Goal: Information Seeking & Learning: Compare options

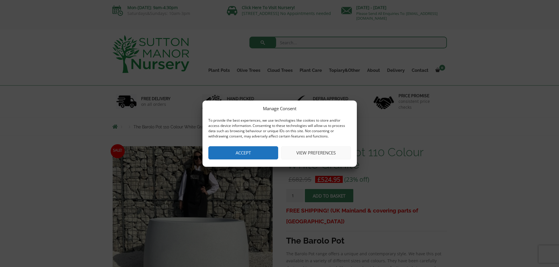
click at [244, 151] on button "Accept" at bounding box center [243, 152] width 70 height 13
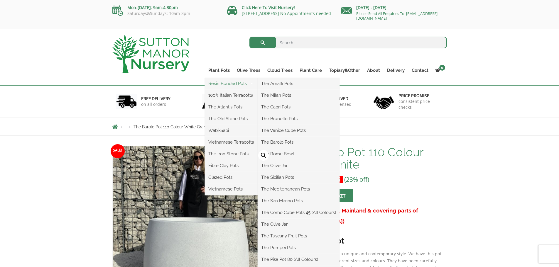
click at [229, 83] on link "Resin Bonded Pots" at bounding box center [231, 83] width 53 height 9
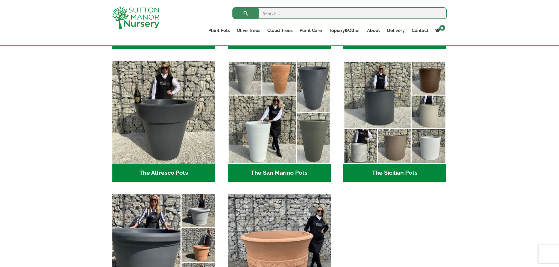
scroll to position [675, 0]
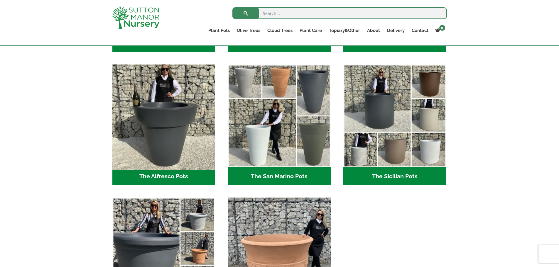
click at [170, 116] on img "Visit product category The Alfresco Pots" at bounding box center [164, 116] width 108 height 108
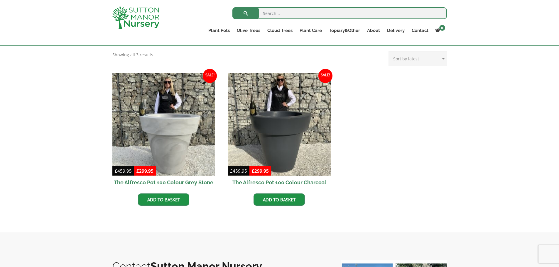
scroll to position [235, 0]
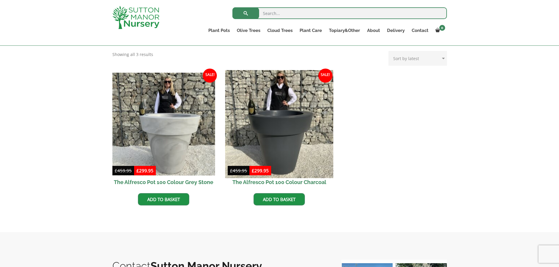
click at [277, 109] on img at bounding box center [279, 124] width 108 height 108
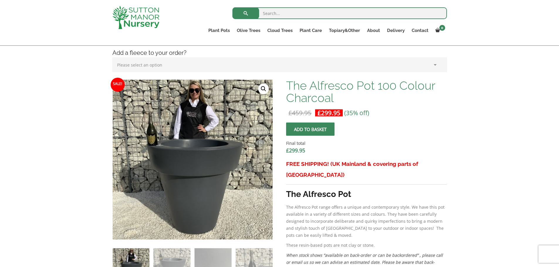
scroll to position [205, 0]
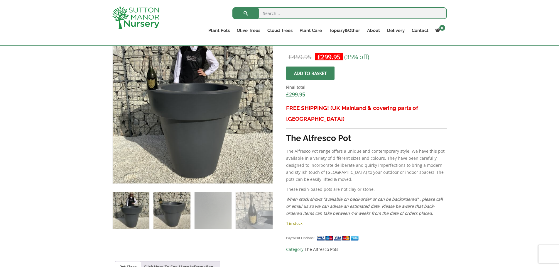
click at [170, 207] on img at bounding box center [171, 210] width 37 height 37
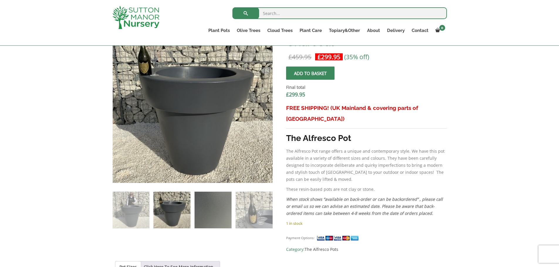
click at [212, 208] on img at bounding box center [212, 210] width 37 height 37
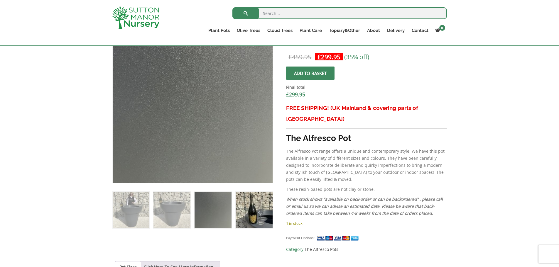
click at [255, 210] on img at bounding box center [254, 210] width 37 height 37
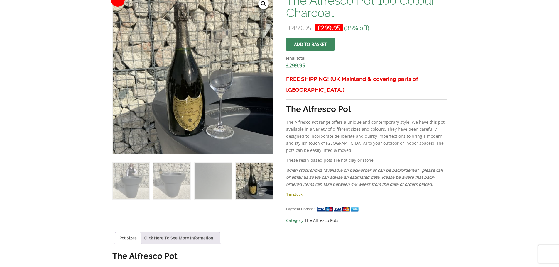
scroll to position [0, 0]
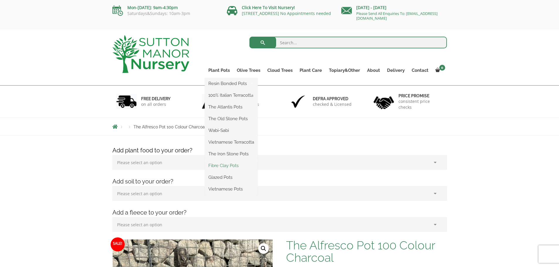
click at [223, 166] on link "Fibre Clay Pots" at bounding box center [231, 165] width 53 height 9
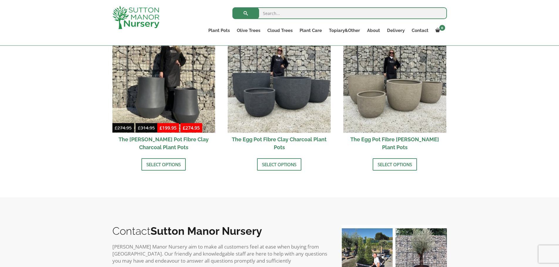
scroll to position [176, 0]
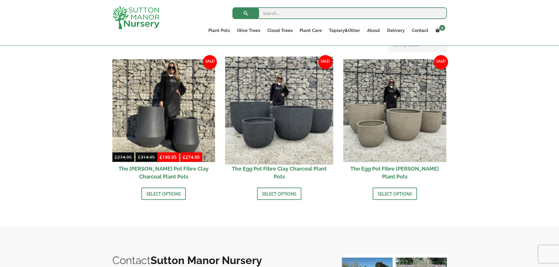
click at [262, 121] on img at bounding box center [279, 111] width 108 height 108
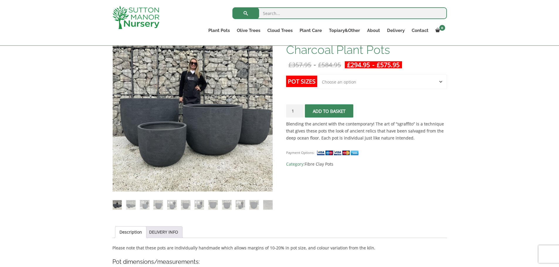
scroll to position [88, 0]
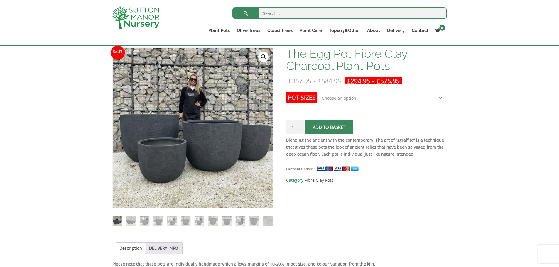
click at [440, 97] on select "Choose an option Click here to buy the 5th To Largest Pot In The Picture Click …" at bounding box center [381, 98] width 129 height 15
click at [317, 91] on select "Choose an option Click here to buy the 5th To Largest Pot In The Picture Click …" at bounding box center [381, 98] width 129 height 15
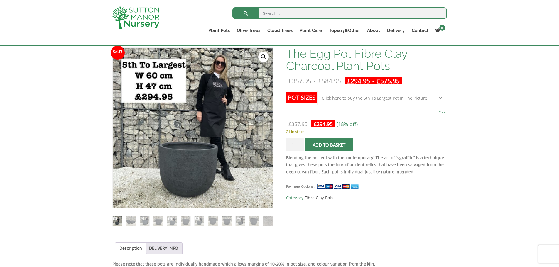
click at [440, 98] on select "Choose an option Click here to buy the 5th To Largest Pot In The Picture Click …" at bounding box center [381, 98] width 129 height 15
click at [317, 91] on select "Choose an option Click here to buy the 5th To Largest Pot In The Picture Click …" at bounding box center [381, 98] width 129 height 15
select select "Click here to buy the 3rd To Largest Pot In The Picture"
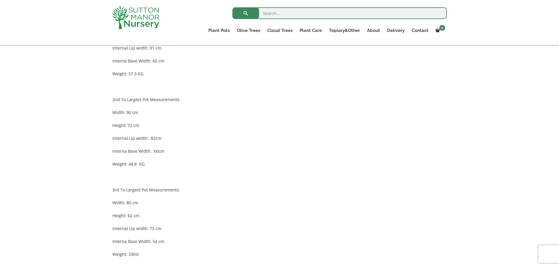
scroll to position [0, 0]
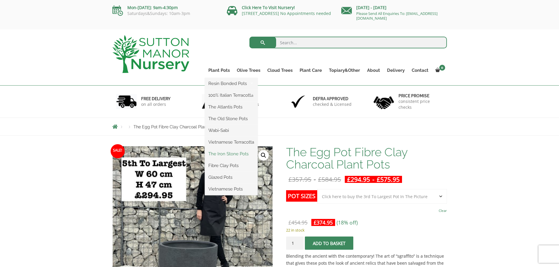
click at [231, 155] on link "The Iron Stone Pots" at bounding box center [231, 154] width 53 height 9
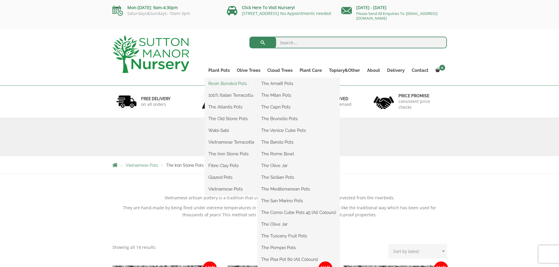
click at [226, 85] on link "Resin Bonded Pots" at bounding box center [231, 83] width 53 height 9
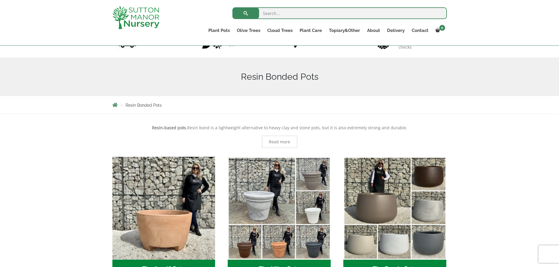
scroll to position [59, 0]
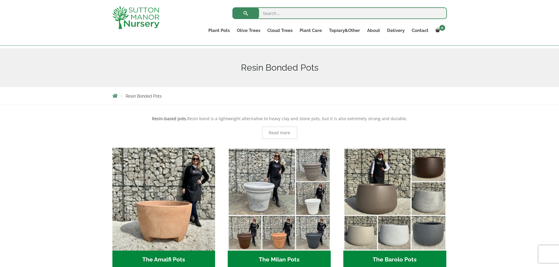
click at [278, 131] on span "Read more" at bounding box center [279, 133] width 21 height 4
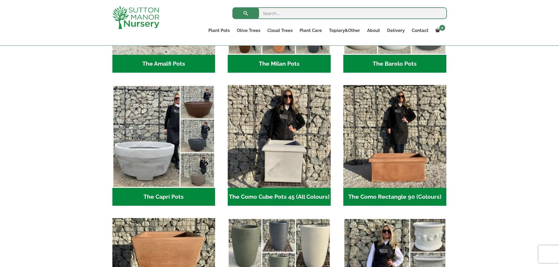
scroll to position [381, 0]
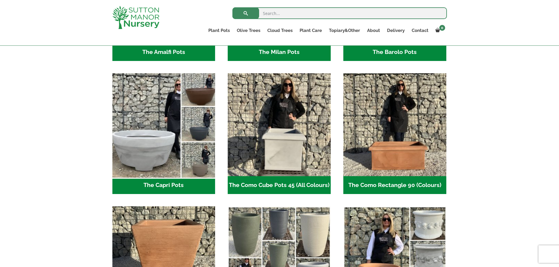
click at [147, 143] on img "Visit product category The Capri Pots" at bounding box center [164, 125] width 108 height 108
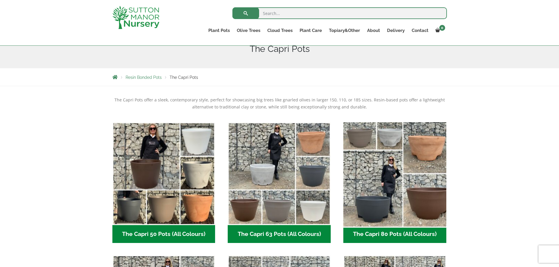
scroll to position [88, 0]
